Goal: Task Accomplishment & Management: Use online tool/utility

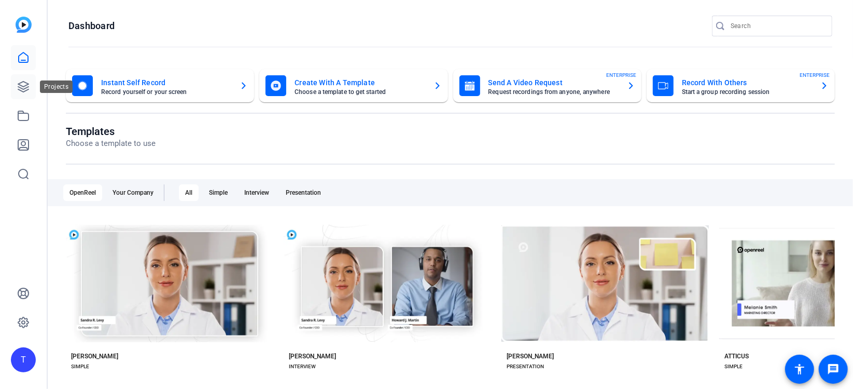
click at [26, 84] on icon at bounding box center [23, 86] width 12 height 12
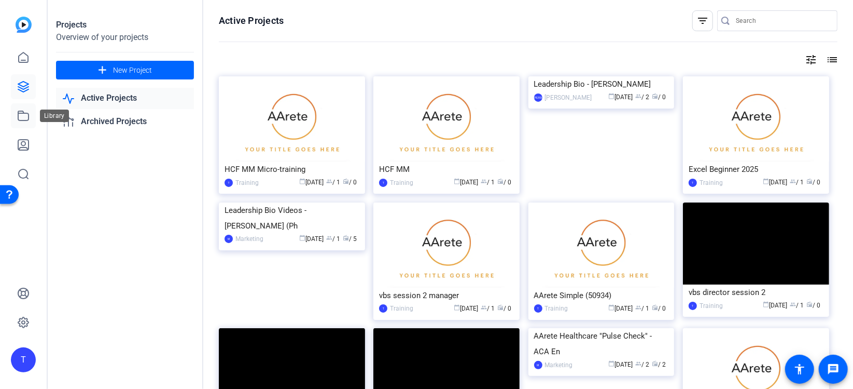
click at [22, 108] on link at bounding box center [23, 115] width 25 height 25
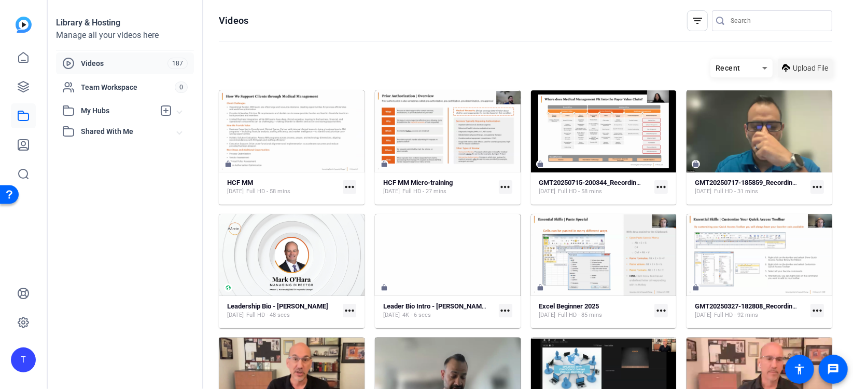
click at [796, 57] on span at bounding box center [805, 68] width 54 height 25
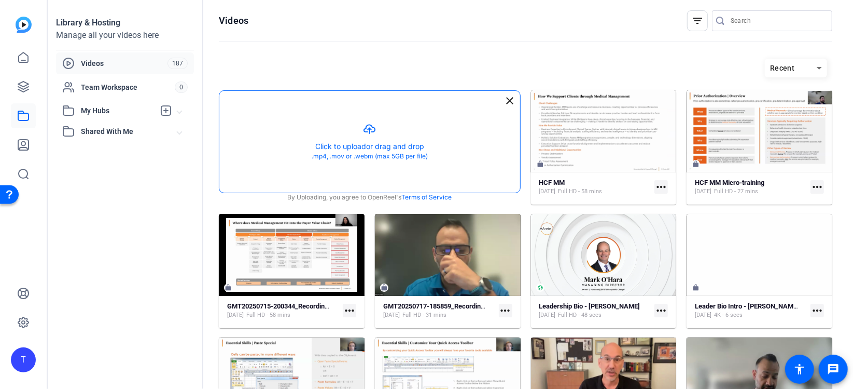
click at [291, 154] on button "button" at bounding box center [369, 142] width 301 height 102
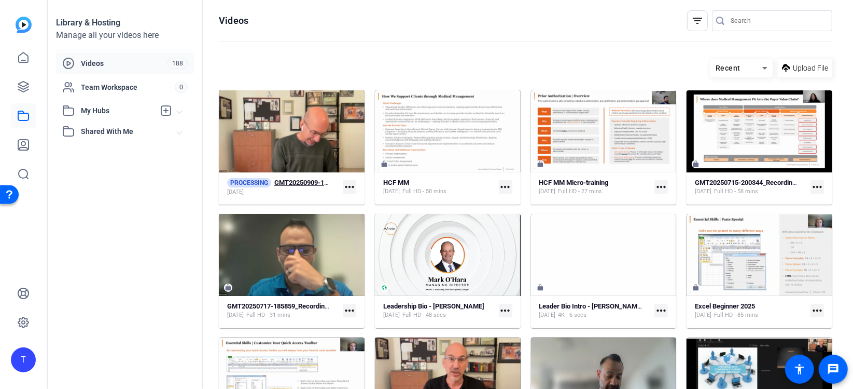
click at [324, 189] on div "[DATE]" at bounding box center [279, 192] width 104 height 8
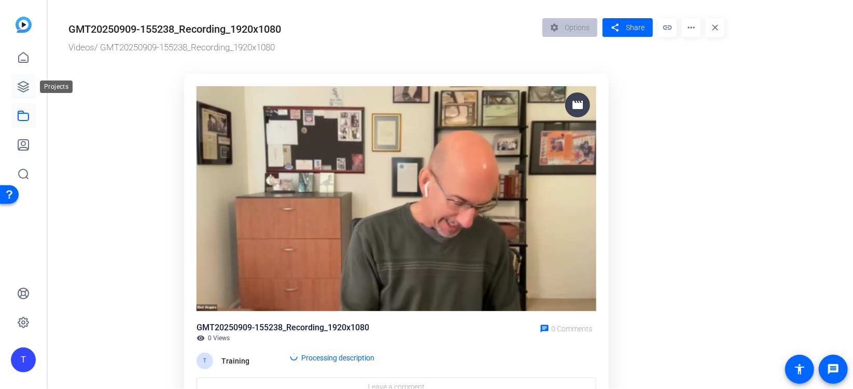
click at [22, 81] on icon at bounding box center [23, 86] width 12 height 12
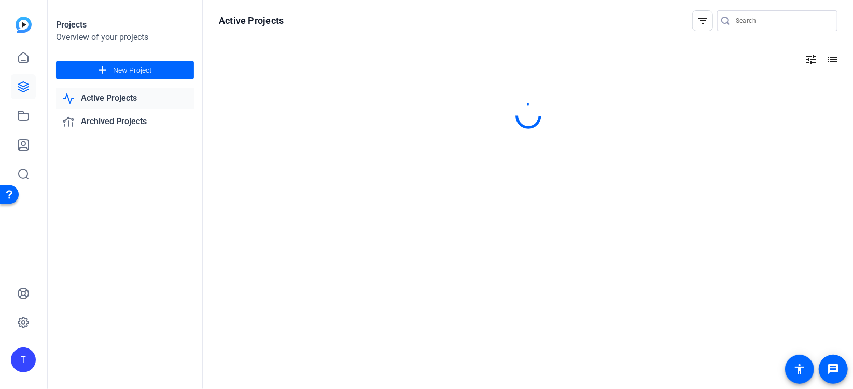
click at [18, 30] on img at bounding box center [24, 25] width 16 height 16
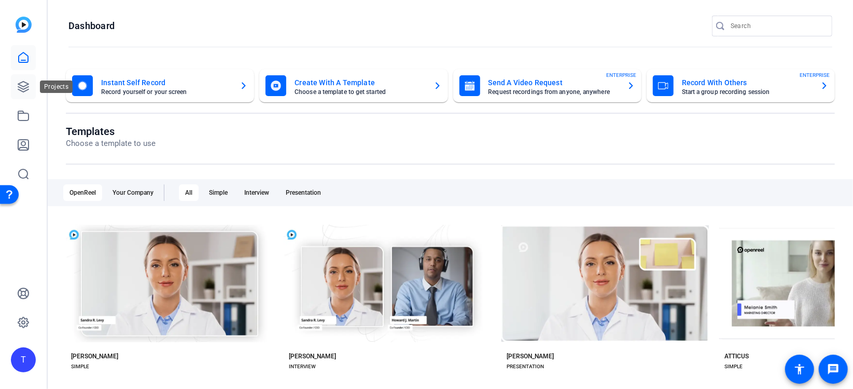
click at [19, 84] on icon at bounding box center [23, 86] width 10 height 10
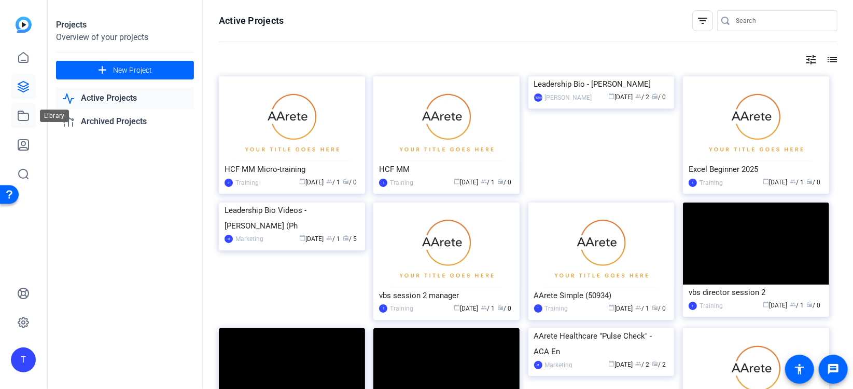
click at [29, 119] on icon at bounding box center [23, 115] width 12 height 12
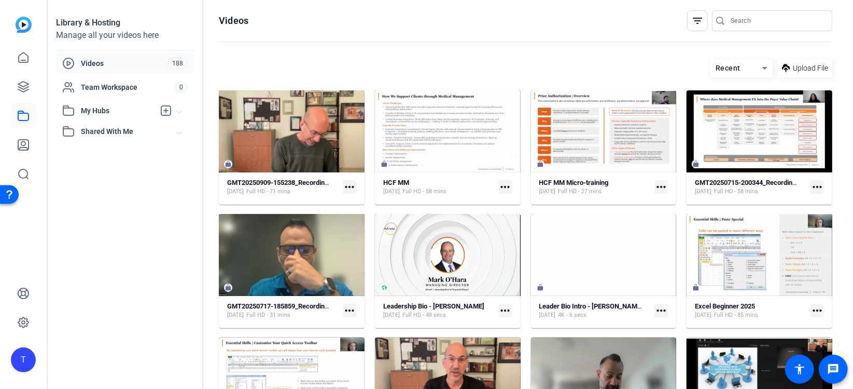
click at [354, 183] on mat-card-content "GMT20250909-155238_Recording_1920x1080 [DATE] Full HD - 71 mins more_horiz" at bounding box center [292, 191] width 146 height 26
click at [306, 189] on div "[DATE] Full HD - 71 mins" at bounding box center [279, 191] width 104 height 8
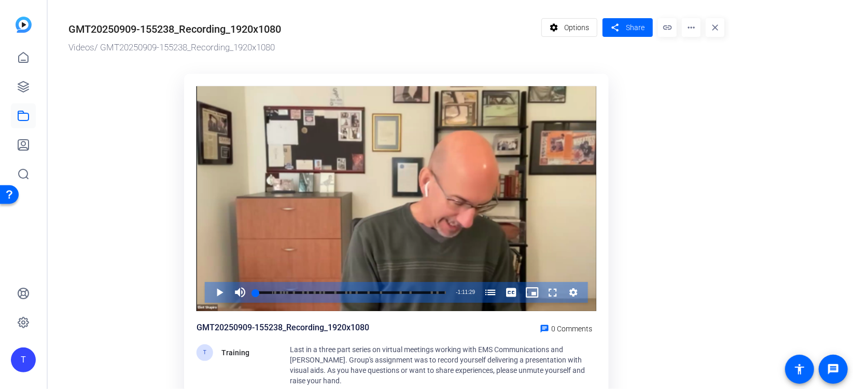
click at [688, 24] on mat-icon "more_horiz" at bounding box center [691, 27] width 19 height 19
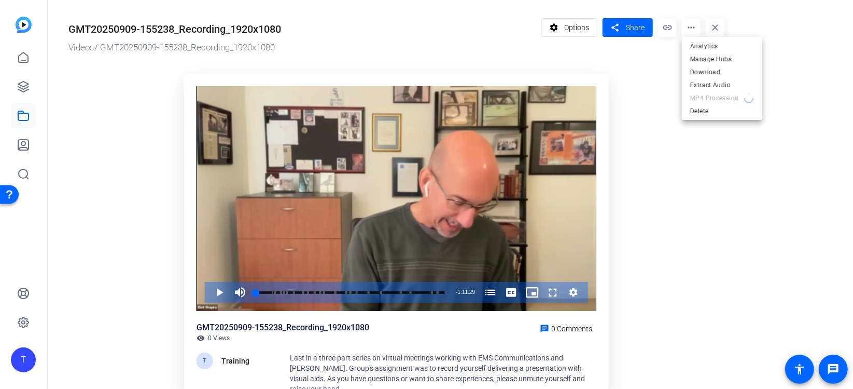
click at [584, 32] on div at bounding box center [426, 194] width 853 height 389
click at [572, 21] on span "Options" at bounding box center [576, 28] width 25 height 20
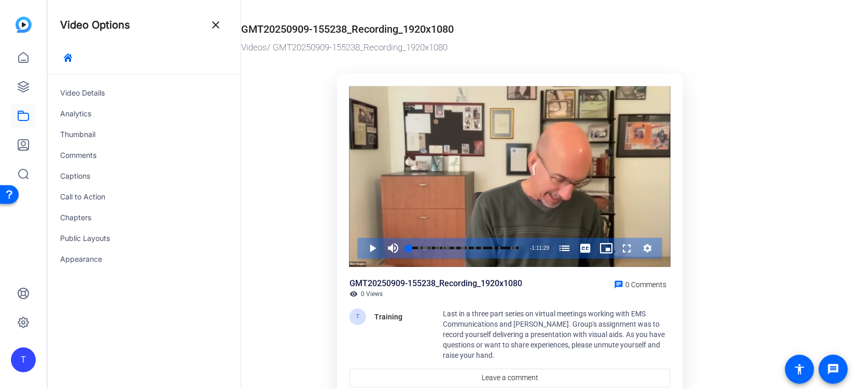
click at [361, 23] on div "GMT20250909-155238_Recording_1920x1080" at bounding box center [347, 29] width 213 height 16
click at [148, 98] on div "Video Details" at bounding box center [144, 92] width 193 height 21
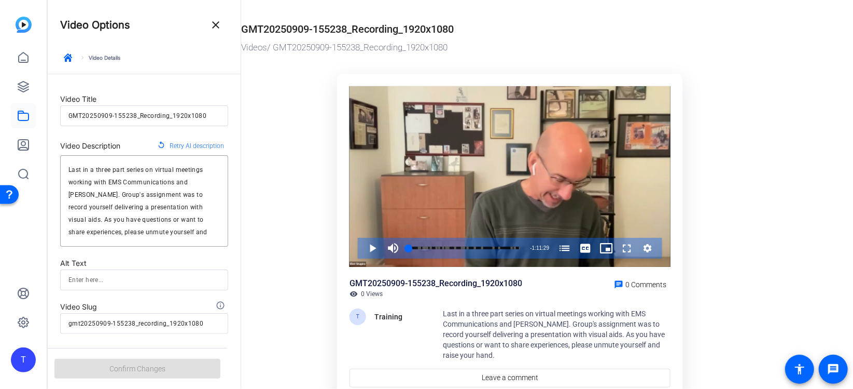
click at [166, 122] on div "GMT20250909-155238_Recording_1920x1080" at bounding box center [143, 115] width 151 height 21
click at [168, 111] on input "GMT20250909-155238_Recording_1920x1080" at bounding box center [143, 115] width 151 height 12
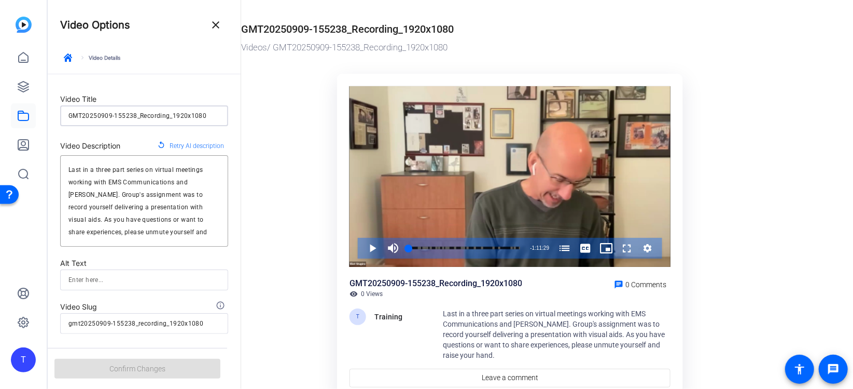
type input "v"
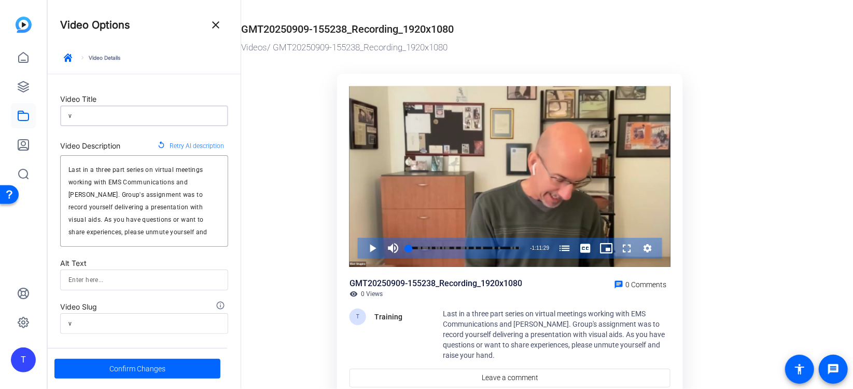
type input "vi"
type input "vir"
type input "virt"
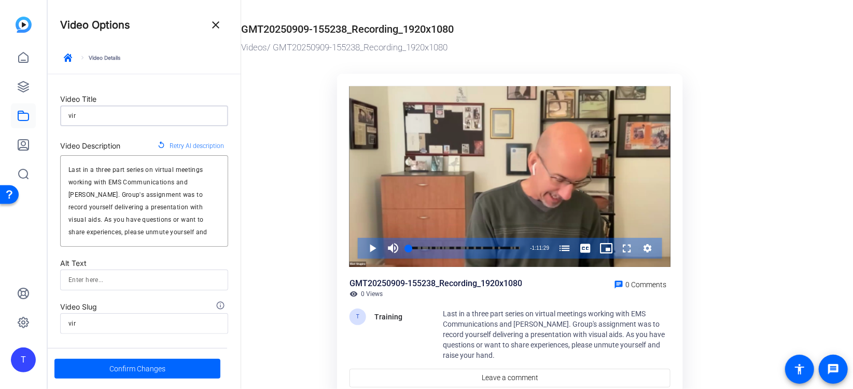
type input "virt"
type input "virtu"
type input "virtua"
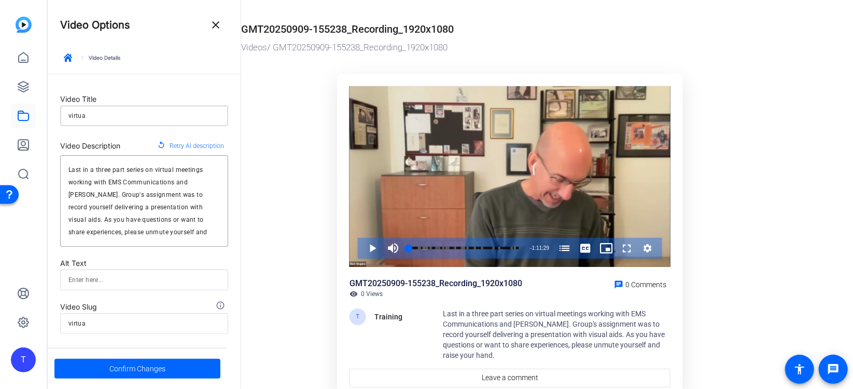
type input "virtual"
type input "virtual w"
type input "virtual-w"
type input "virtual we"
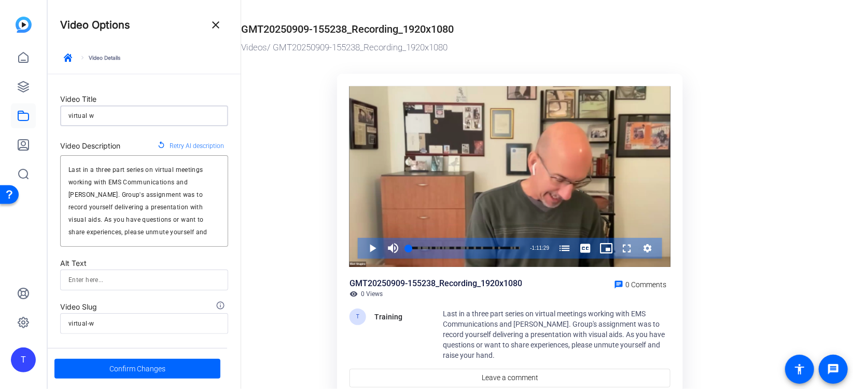
type input "virtual-we"
type input "virtual web"
type input "virtual-web"
type input "virtual webi"
type input "virtual-webi"
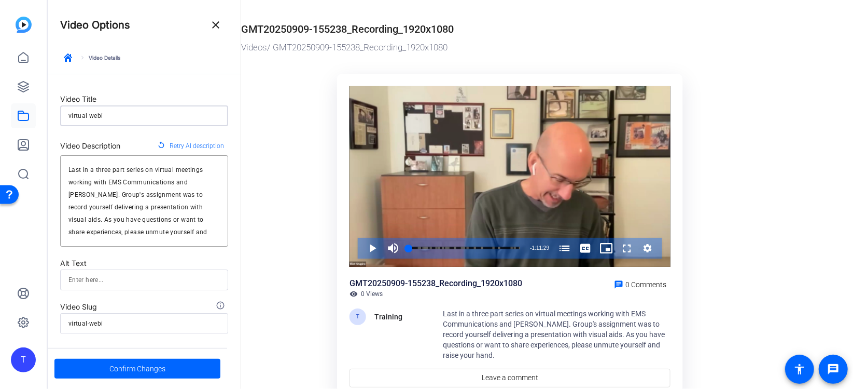
type input "virtual webin"
type input "virtual-webin"
type input "virtual webina"
type input "virtual-webina"
type input "virtual webinar"
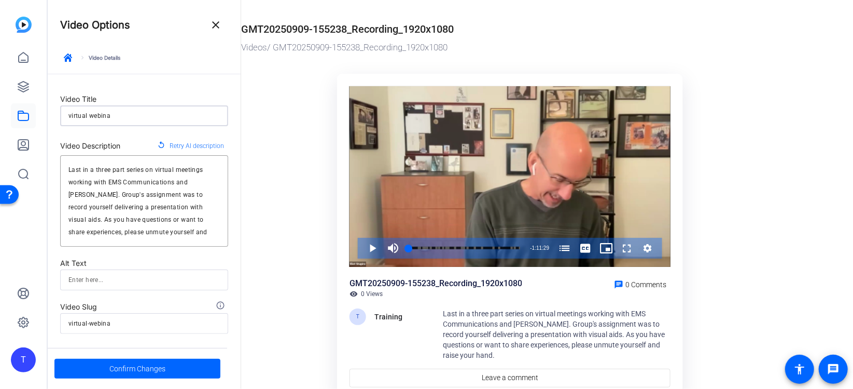
type input "virtual-webinar"
type input "virtual webinar"
type input "virtual-webinar"
type input "virtual webinar s"
type input "virtual-webinar-s"
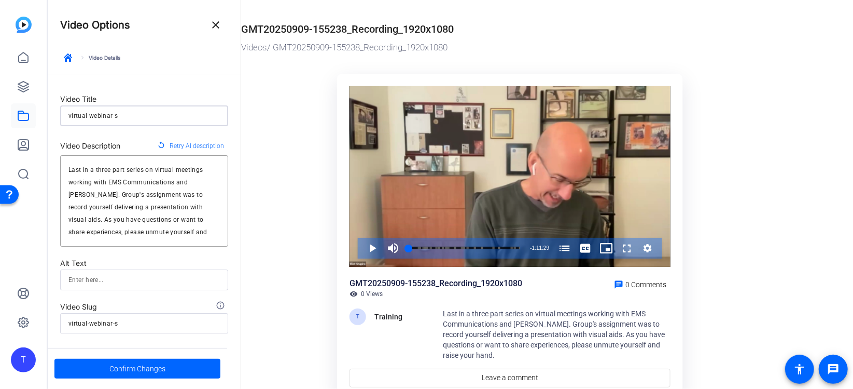
type input "virtual webinar se"
type input "virtual-webinar-se"
type input "virtual webinar ser"
type input "virtual-webinar-ser"
type input "virtual webinar seri"
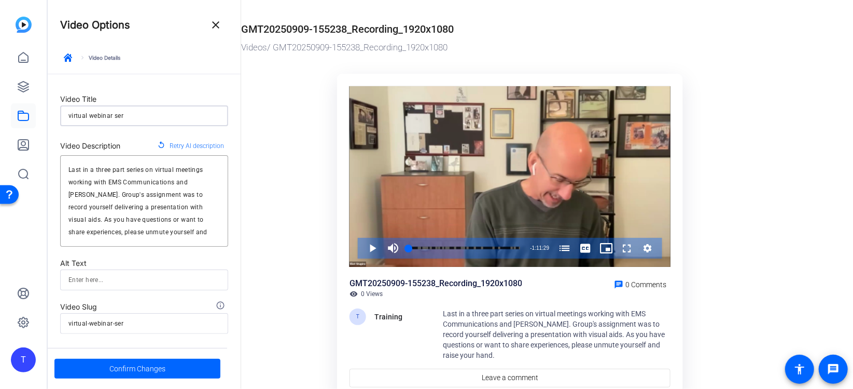
type input "virtual-webinar-seri"
type input "virtual webinar serie"
type input "virtual-webinar-serie"
type input "virtual webinar series"
type input "virtual-webinar-series"
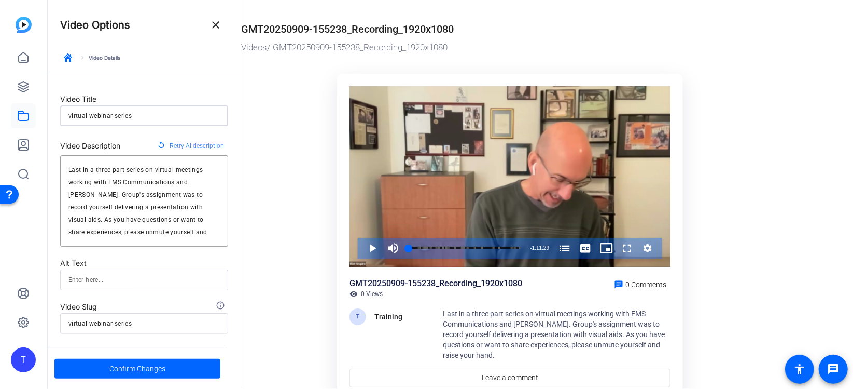
type input "virtual webinar series"
type input "virtual-webinar-series"
type input "virtual webinar series s"
type input "virtual-webinar-series-s"
type input "virtual webinar series se"
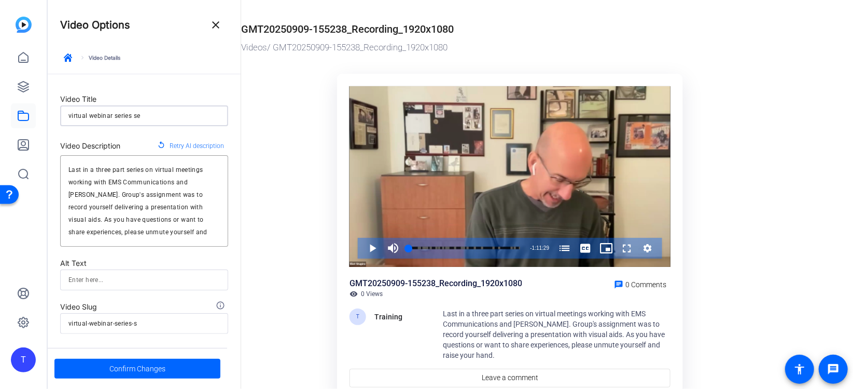
type input "virtual-webinar-series-se"
type input "virtual webinar series ses"
type input "virtual-webinar-series-ses"
type input "virtual webinar series sess"
type input "virtual-webinar-series-sess"
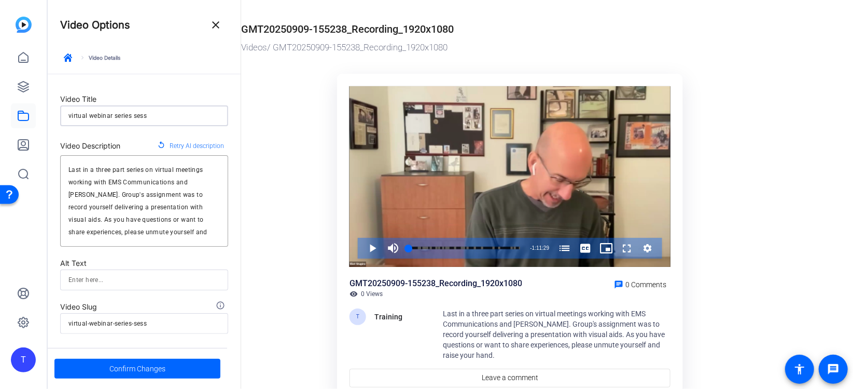
type input "virtual webinar series sessi"
type input "virtual-webinar-series-sessi"
type input "virtual webinar series sessio"
type input "virtual-webinar-series-sessio"
type input "virtual webinar series session"
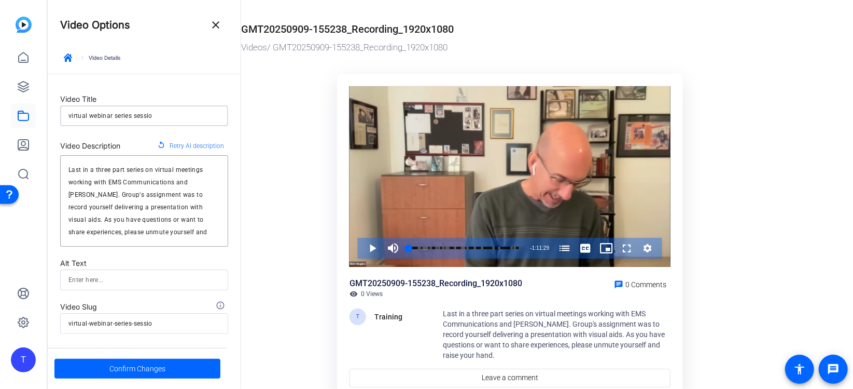
type input "virtual-webinar-series-session"
type input "virtual webinar series session"
type input "virtual-webinar-series-session"
type input "virtual webinar series session 3"
type input "virtual-webinar-series-session-3"
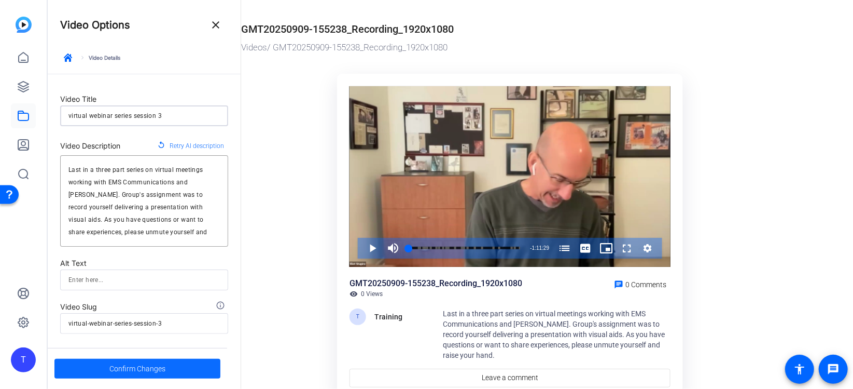
type input "virtual webinar series session 3"
click at [137, 370] on span "Confirm Changes" at bounding box center [137, 368] width 56 height 20
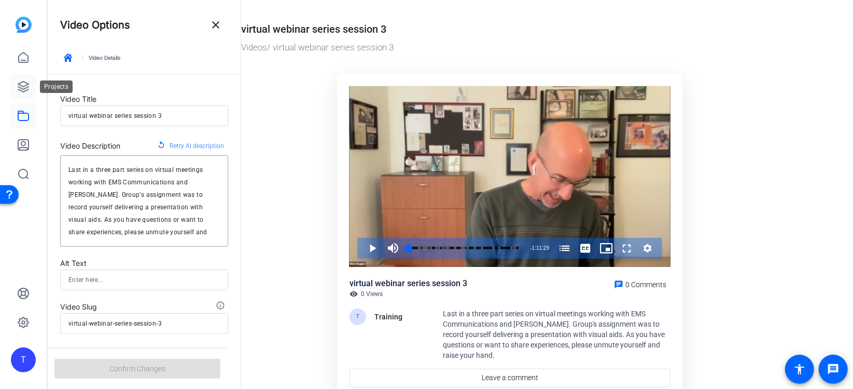
click at [20, 81] on icon at bounding box center [23, 86] width 12 height 12
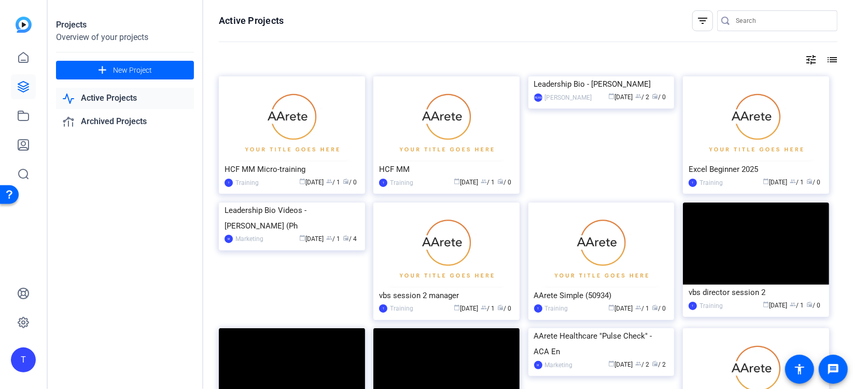
click at [18, 23] on img at bounding box center [24, 25] width 16 height 16
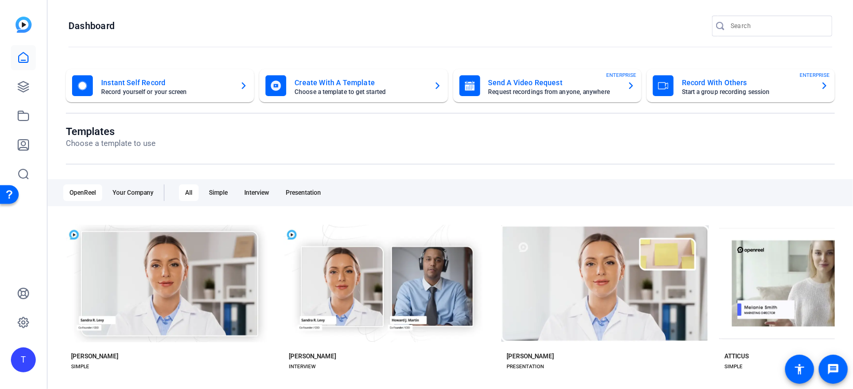
click at [332, 85] on mat-card-title "Create With A Template" at bounding box center [360, 82] width 130 height 12
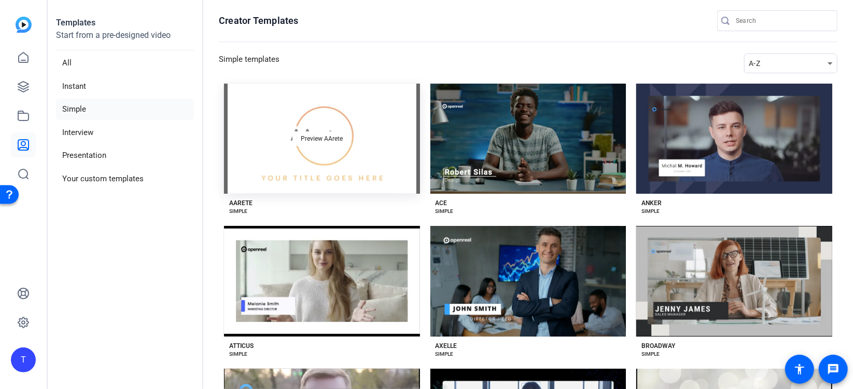
click at [321, 159] on div "Preview AArete" at bounding box center [322, 139] width 196 height 110
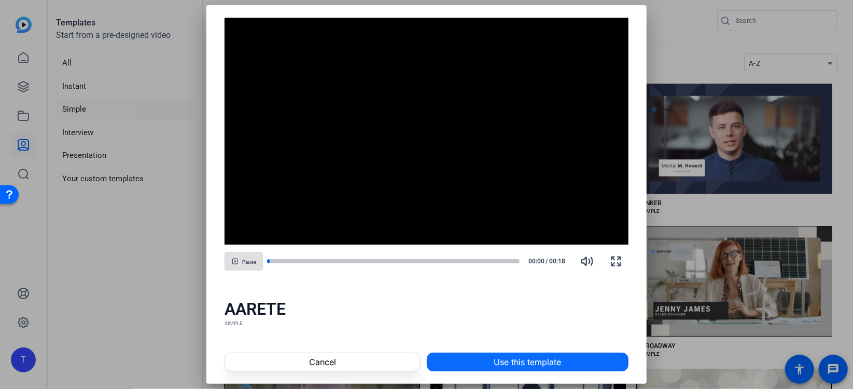
click at [495, 351] on span at bounding box center [527, 361] width 201 height 25
